Goal: Register for event/course

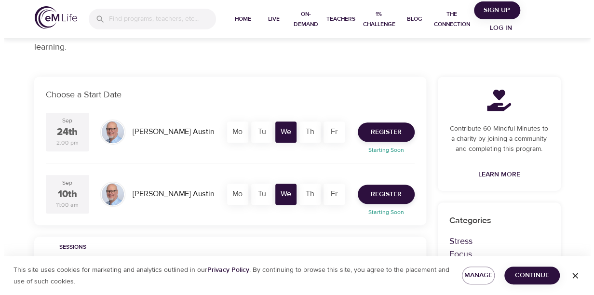
scroll to position [246, 0]
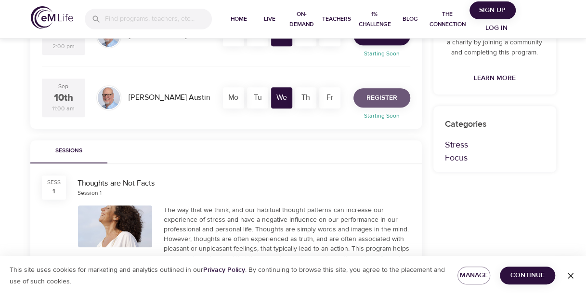
click at [380, 94] on span "Register" at bounding box center [382, 98] width 31 height 12
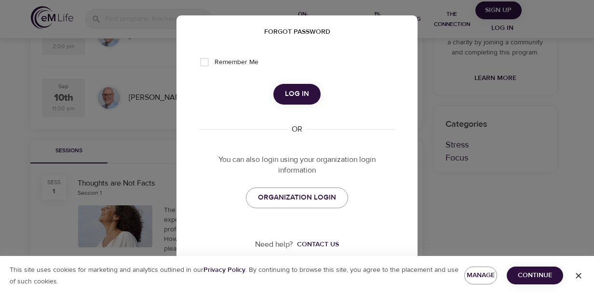
scroll to position [159, 0]
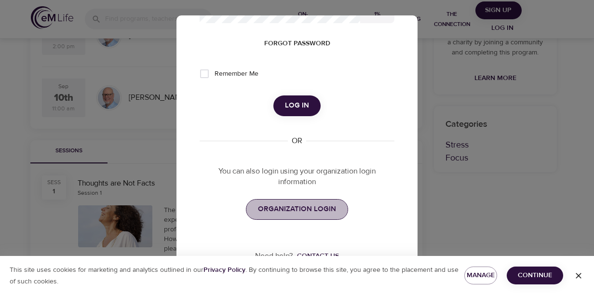
click at [305, 207] on span "ORGANIZATION LOGIN" at bounding box center [297, 209] width 78 height 13
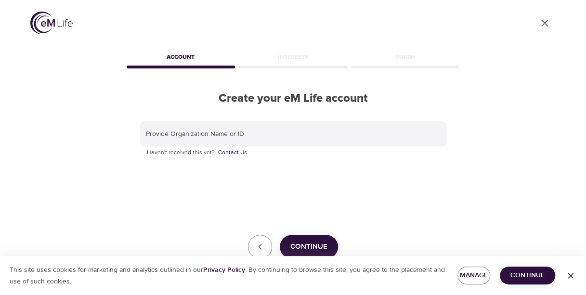
scroll to position [28, 0]
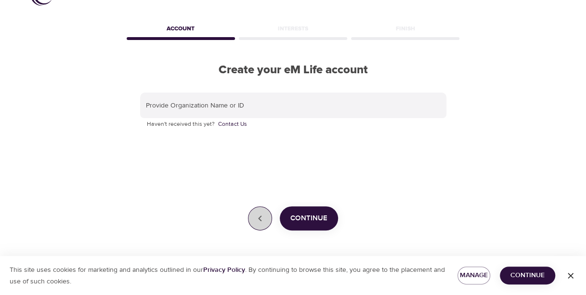
click at [258, 222] on icon "button" at bounding box center [260, 218] width 12 height 12
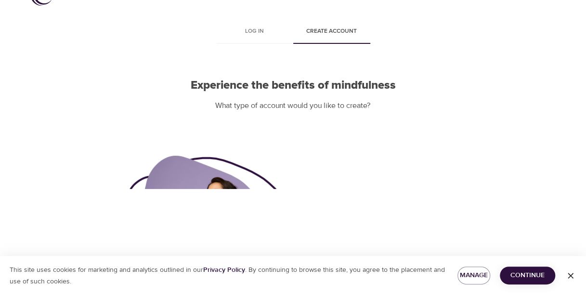
scroll to position [110, 0]
